Goal: Navigation & Orientation: Find specific page/section

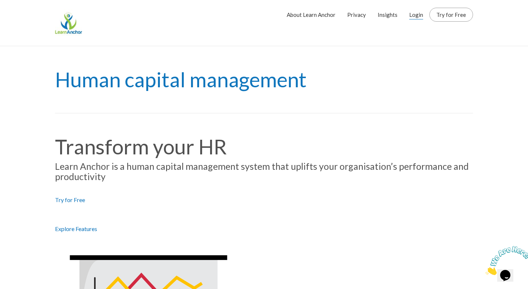
click at [419, 15] on link "Login" at bounding box center [417, 15] width 14 height 18
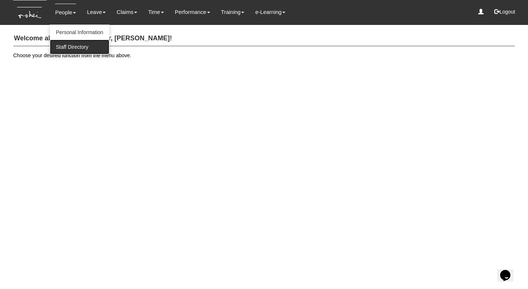
click at [77, 48] on link "Staff Directory" at bounding box center [79, 47] width 59 height 15
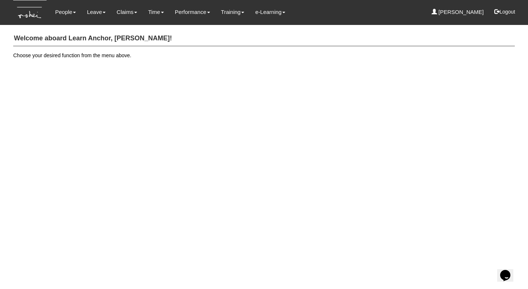
click at [240, 41] on h4 "Welcome aboard Learn Anchor, Yan Xuan Goh!" at bounding box center [264, 38] width 502 height 15
click at [252, 36] on h4 "Welcome aboard Learn Anchor, Yan Xuan Goh!" at bounding box center [264, 38] width 502 height 15
click at [75, 49] on link "Staff Directory" at bounding box center [79, 47] width 59 height 15
click at [315, 10] on div "People Personal Information Staff Directory Leave Apply for Leave Claim Time Of…" at bounding box center [264, 12] width 491 height 25
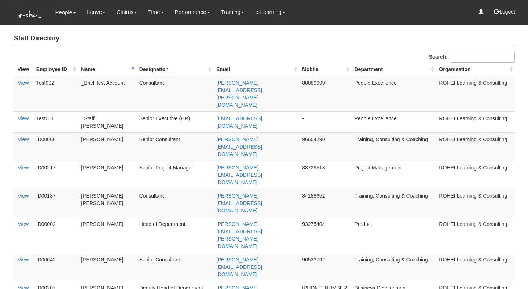
select select "50"
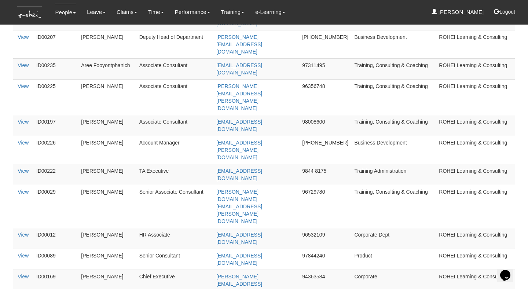
scroll to position [495, 0]
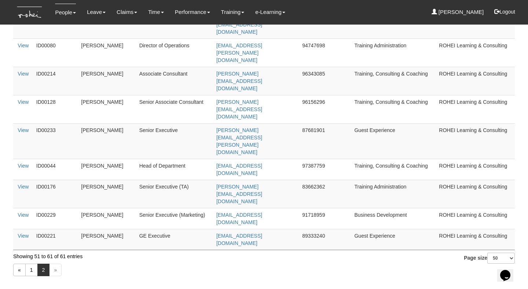
scroll to position [0, 0]
